Goal: Task Accomplishment & Management: Use online tool/utility

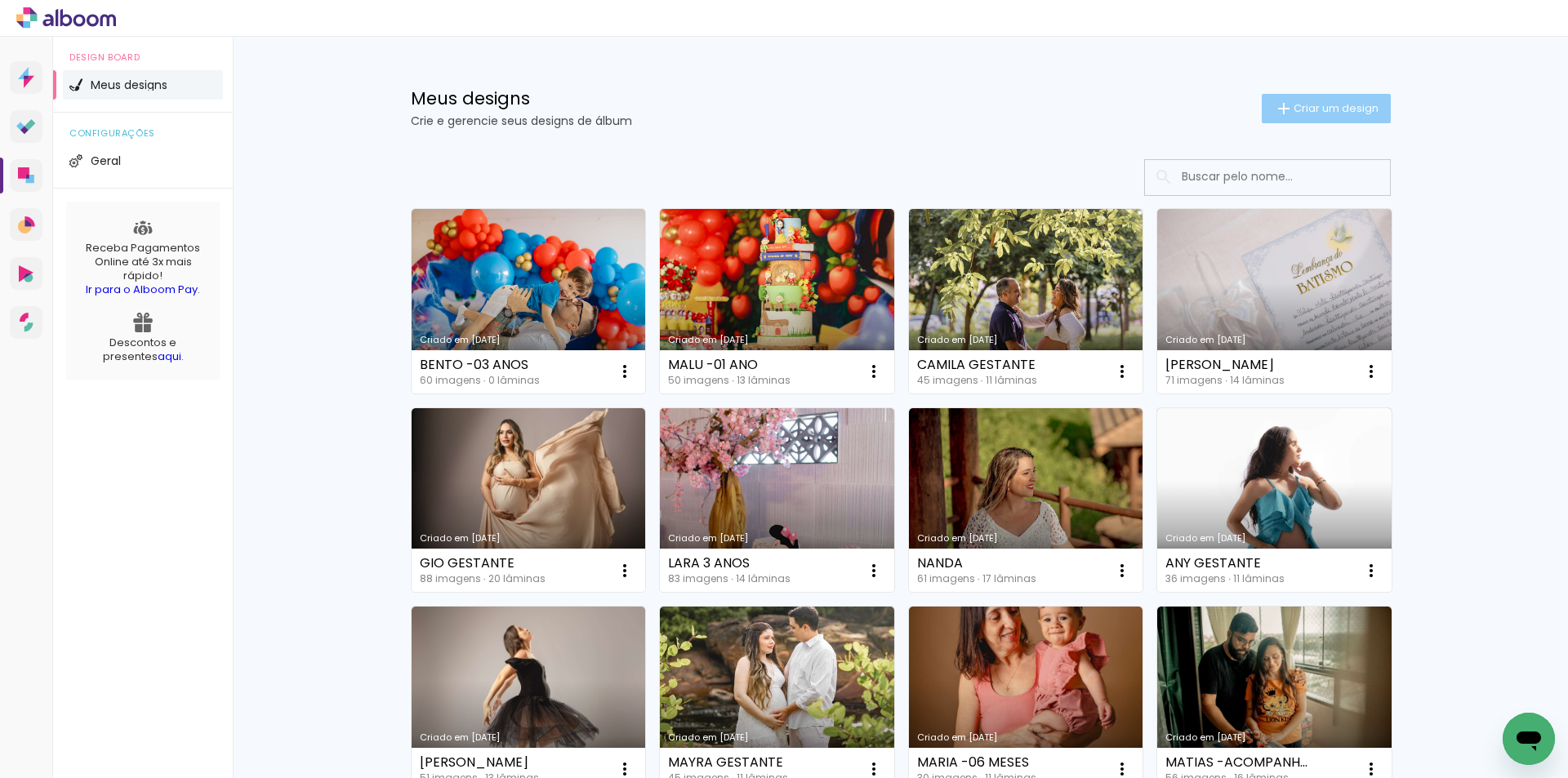
click at [1278, 108] on iron-icon at bounding box center [1284, 108] width 19 height 19
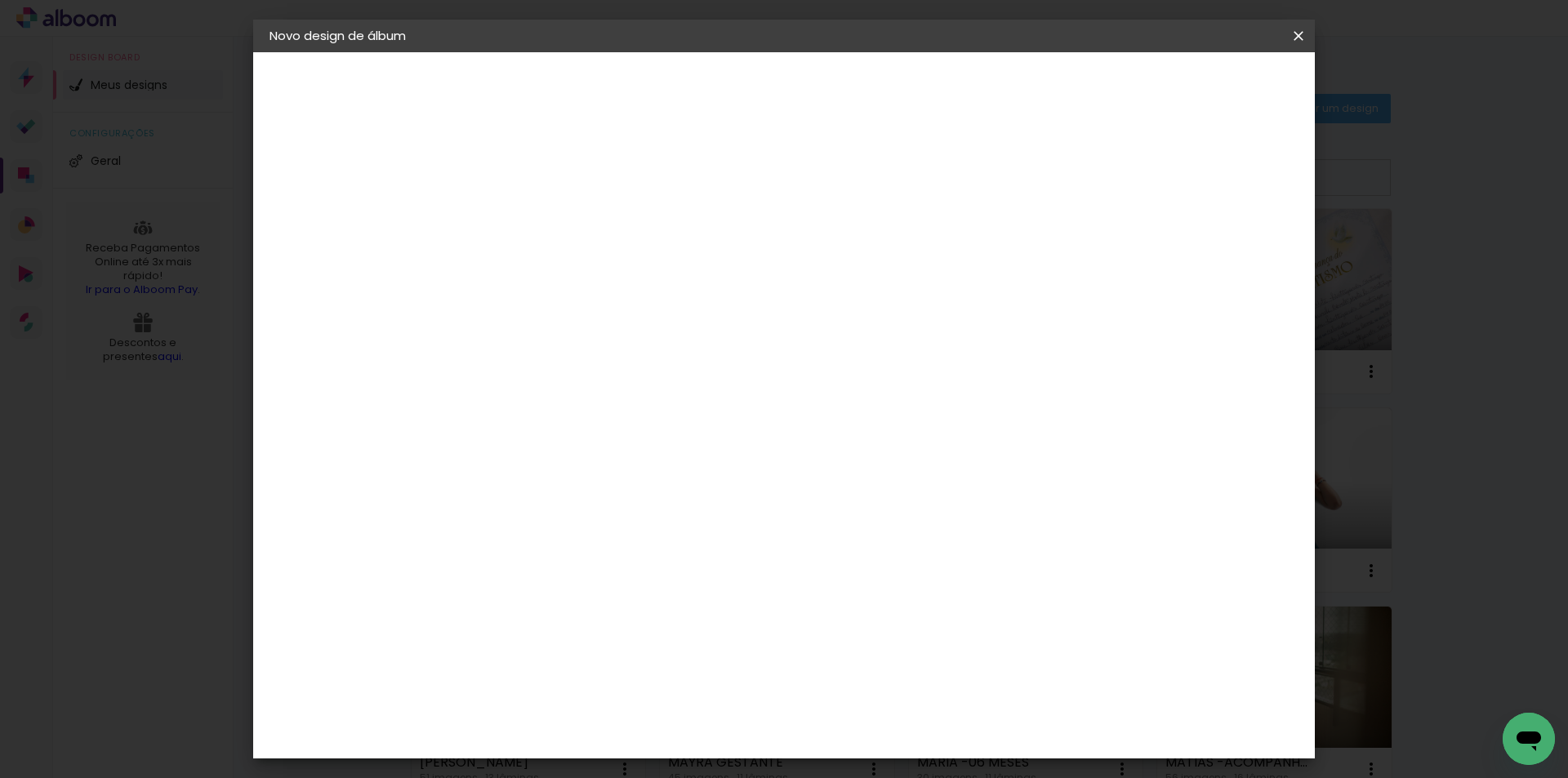
click at [537, 226] on input at bounding box center [537, 219] width 0 height 26
type input "RALINE"
type paper-input "RALINE"
click at [0, 0] on slot "Avançar" at bounding box center [0, 0] width 0 height 0
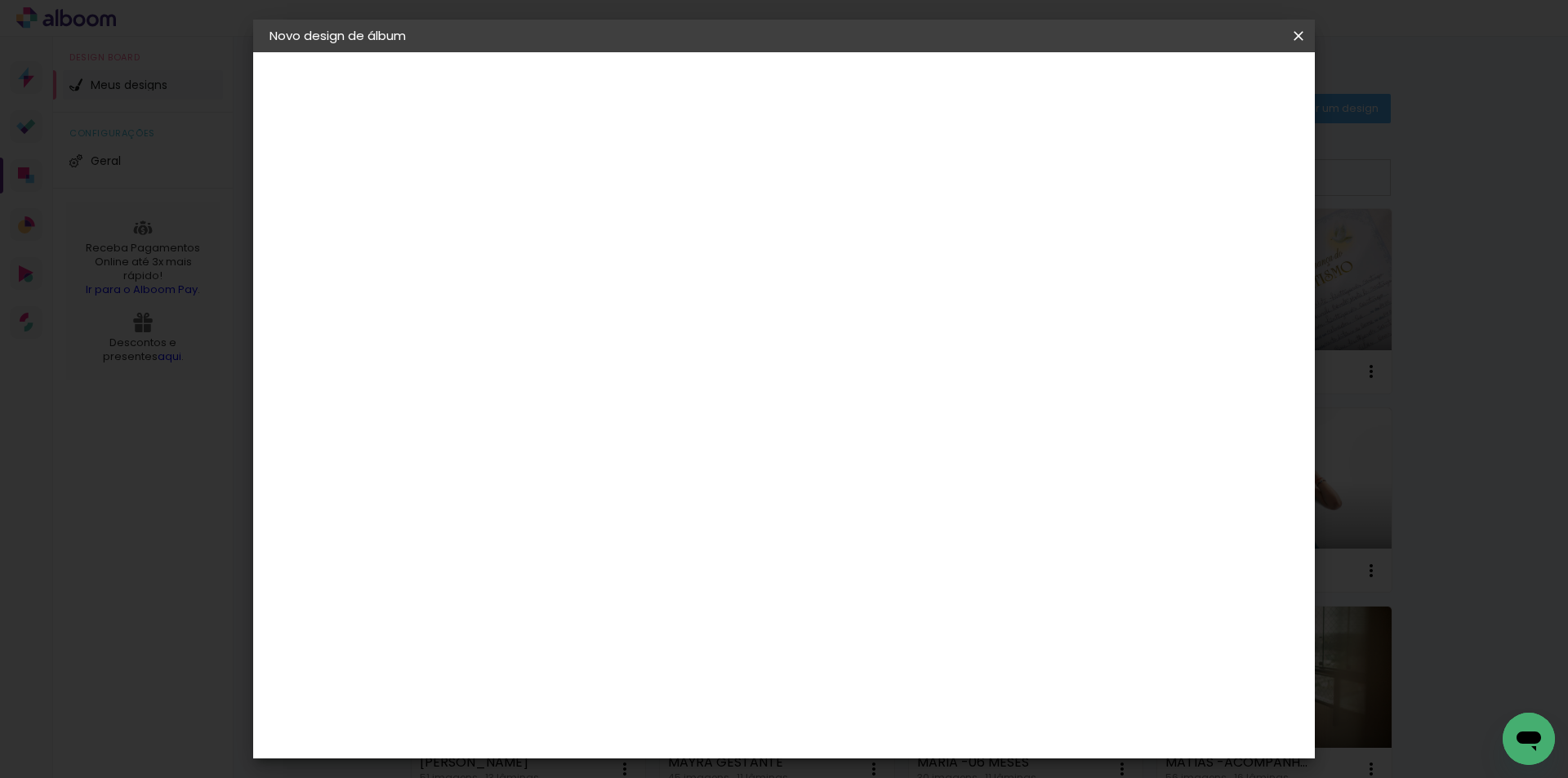
click at [595, 573] on div "Conceitual Álbuns" at bounding box center [560, 586] width 69 height 27
click at [0, 0] on slot "Avançar" at bounding box center [0, 0] width 0 height 0
click at [647, 754] on span "25 × 25" at bounding box center [608, 775] width 76 height 43
click at [803, 88] on paper-button "Avançar" at bounding box center [763, 87] width 80 height 27
click at [1197, 86] on span "Iniciar design" at bounding box center [1158, 86] width 74 height 12
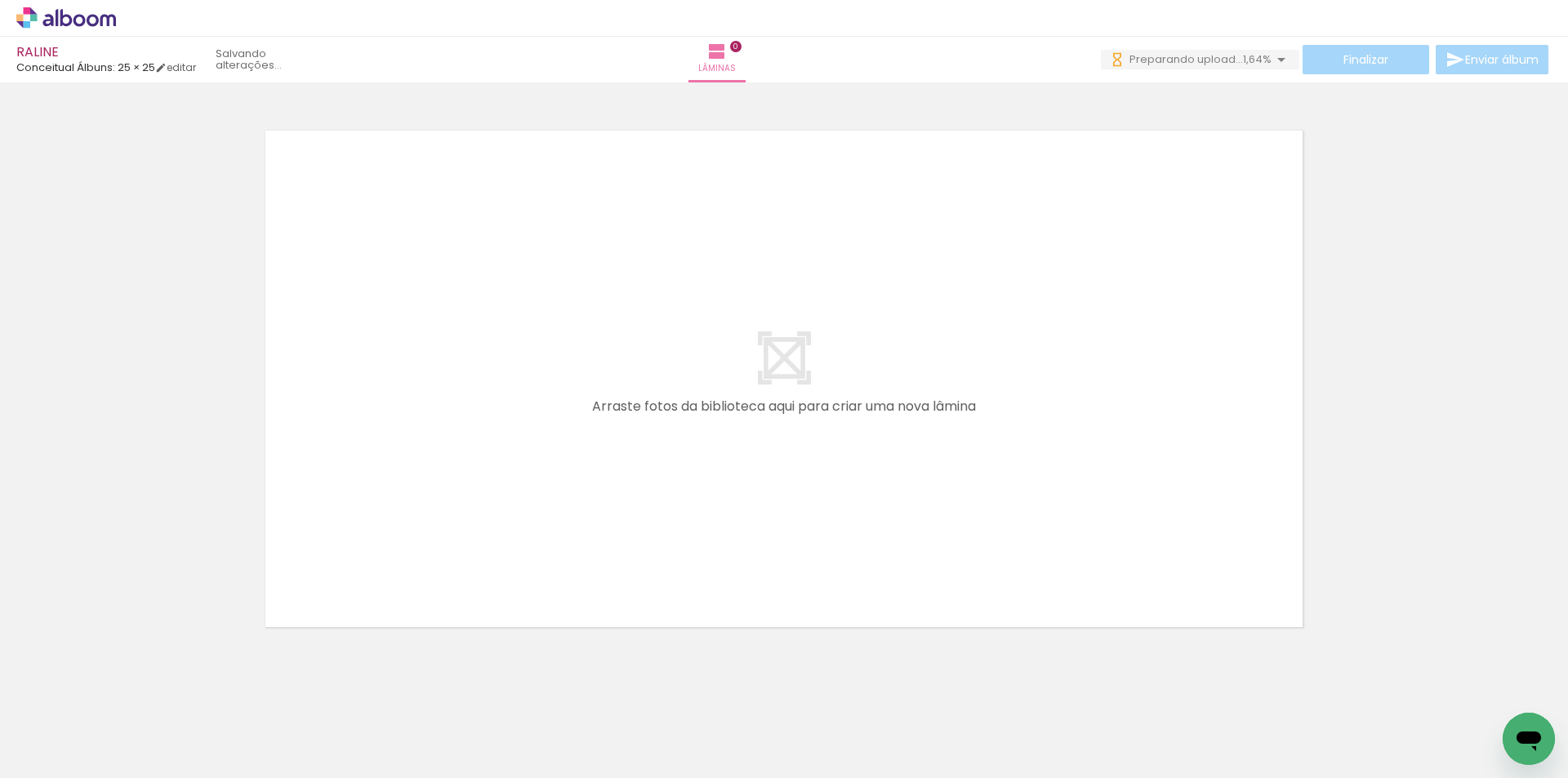
scroll to position [0, 890]
